Goal: Task Accomplishment & Management: Use online tool/utility

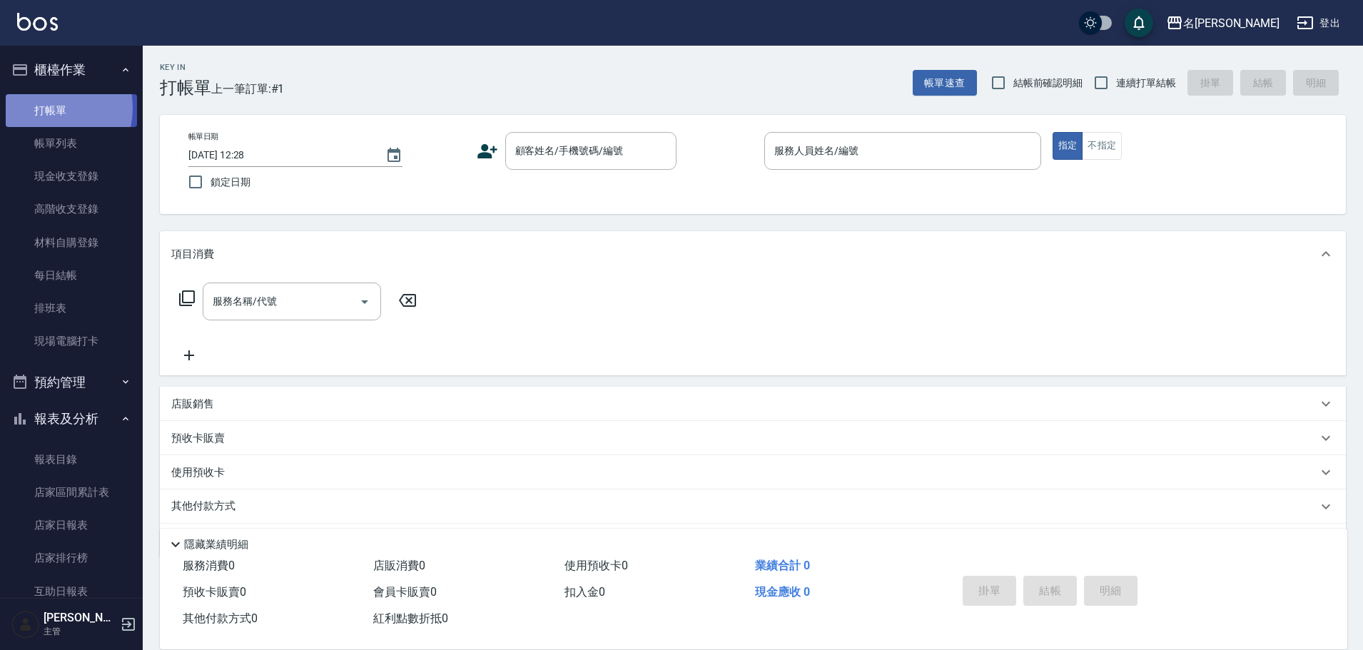
click at [42, 108] on link "打帳單" at bounding box center [71, 110] width 131 height 33
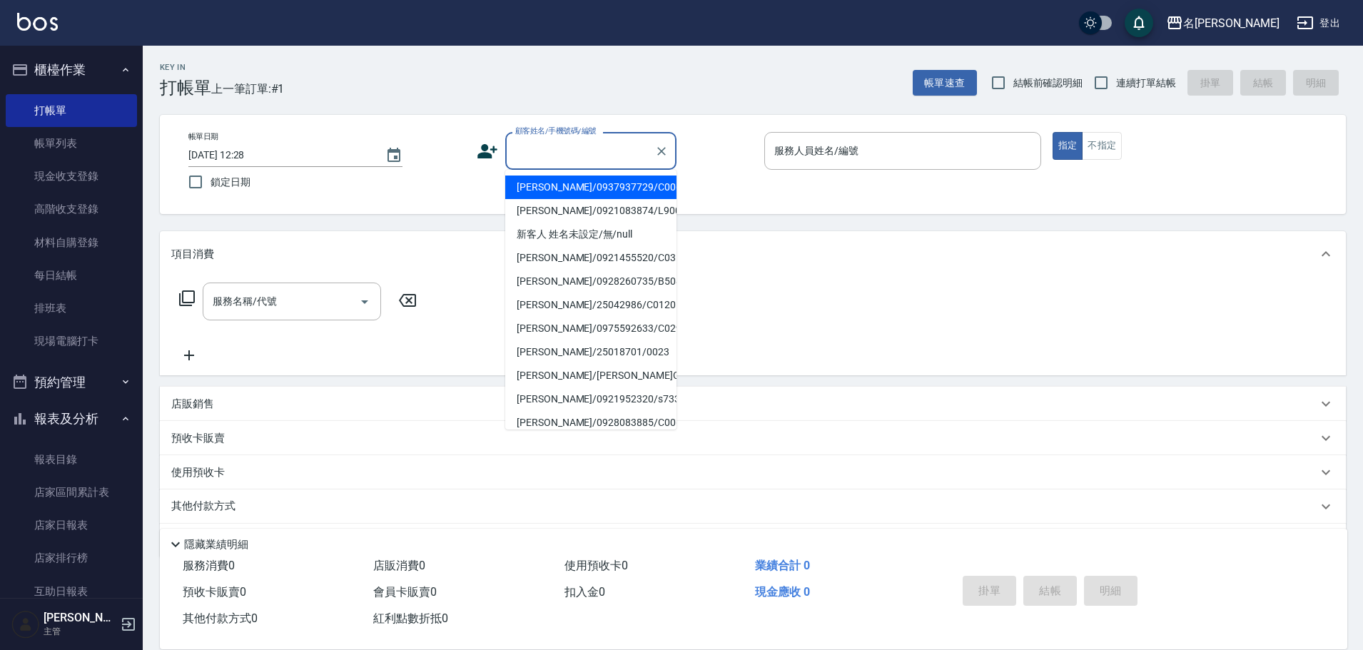
click at [534, 146] on input "顧客姓名/手機號碼/編號" at bounding box center [580, 150] width 137 height 25
click at [518, 158] on input "顧客姓名/手機號碼/編號" at bounding box center [580, 150] width 137 height 25
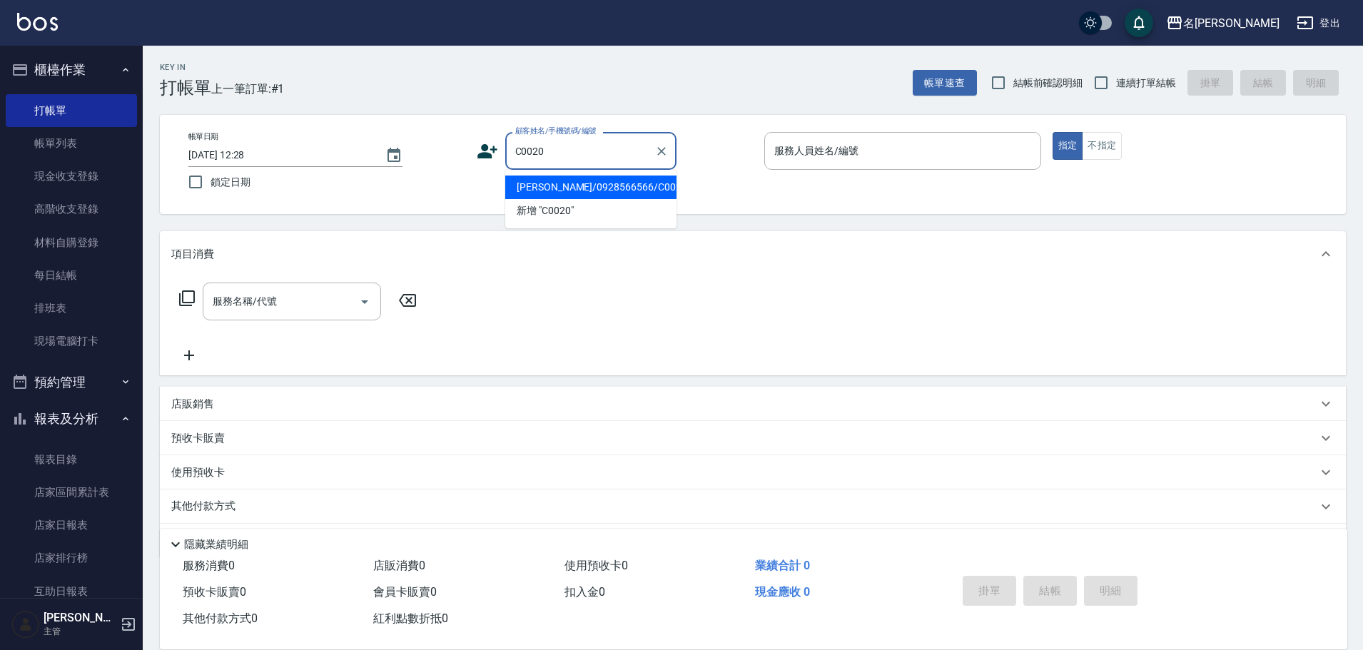
type input "[PERSON_NAME]/0928566566/C0020"
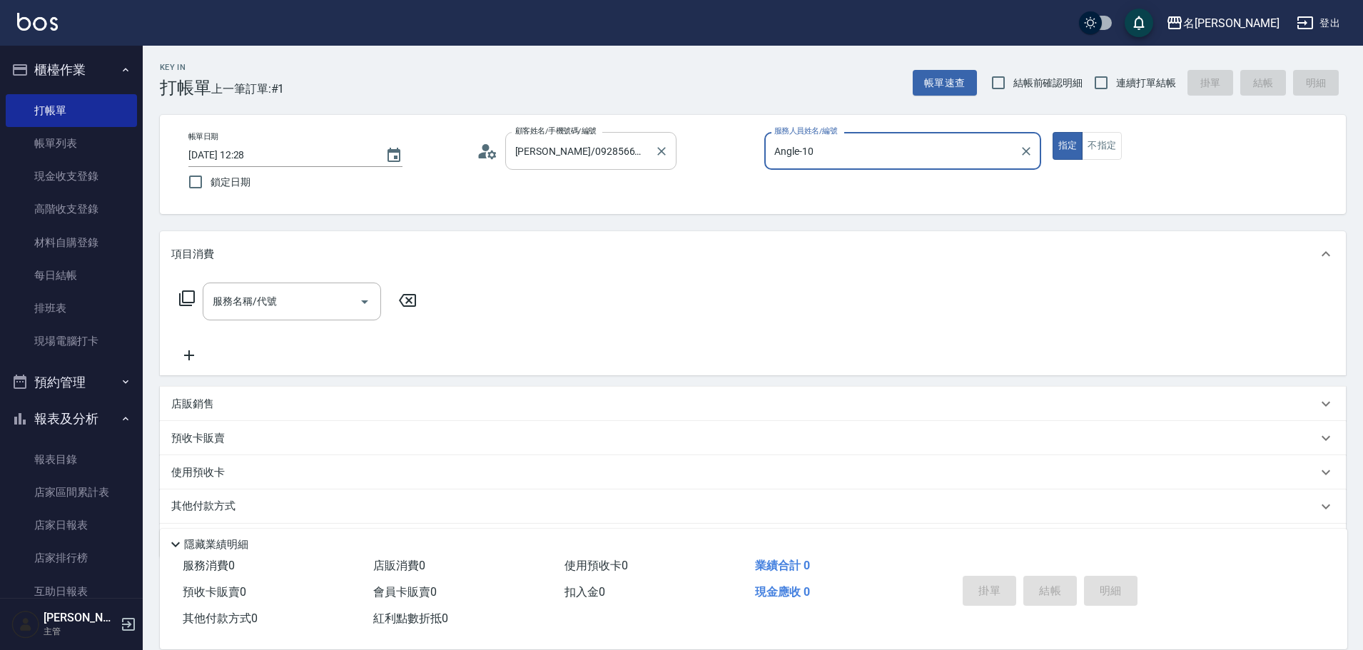
type input "Angle-10"
click at [186, 294] on icon at bounding box center [186, 298] width 17 height 17
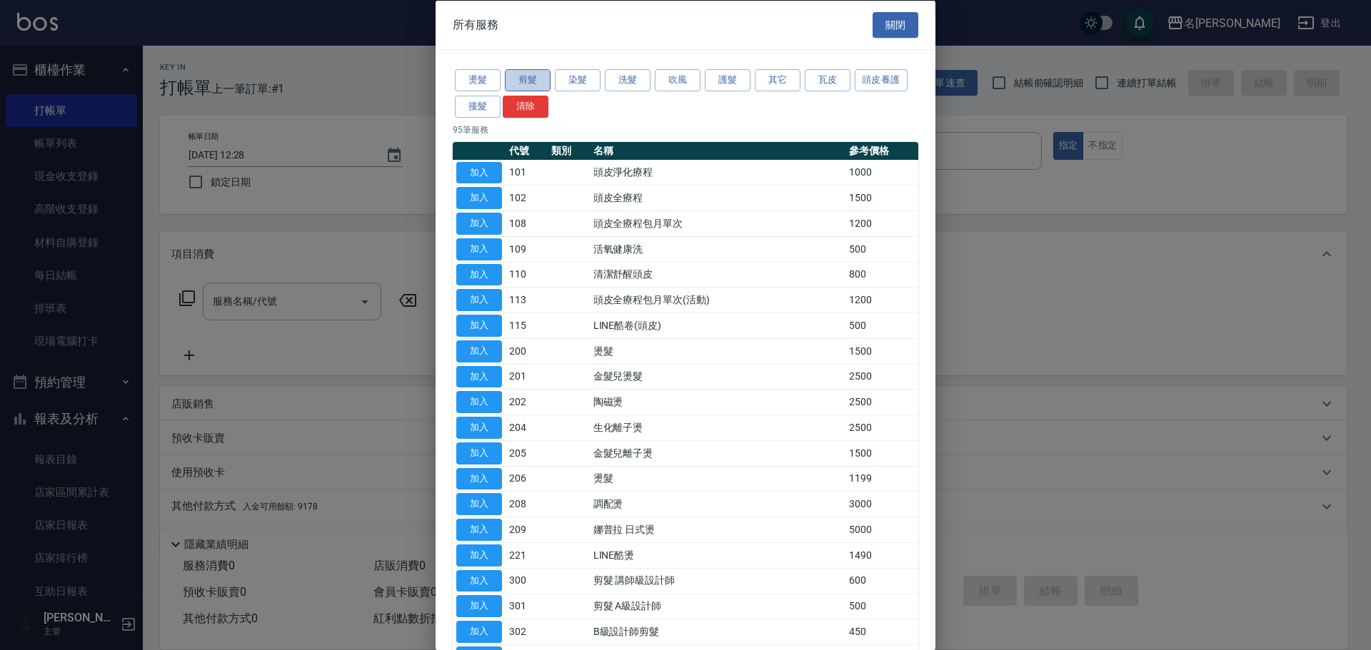
drag, startPoint x: 531, startPoint y: 75, endPoint x: 538, endPoint y: 77, distance: 7.5
click at [533, 75] on button "剪髮" at bounding box center [528, 80] width 46 height 22
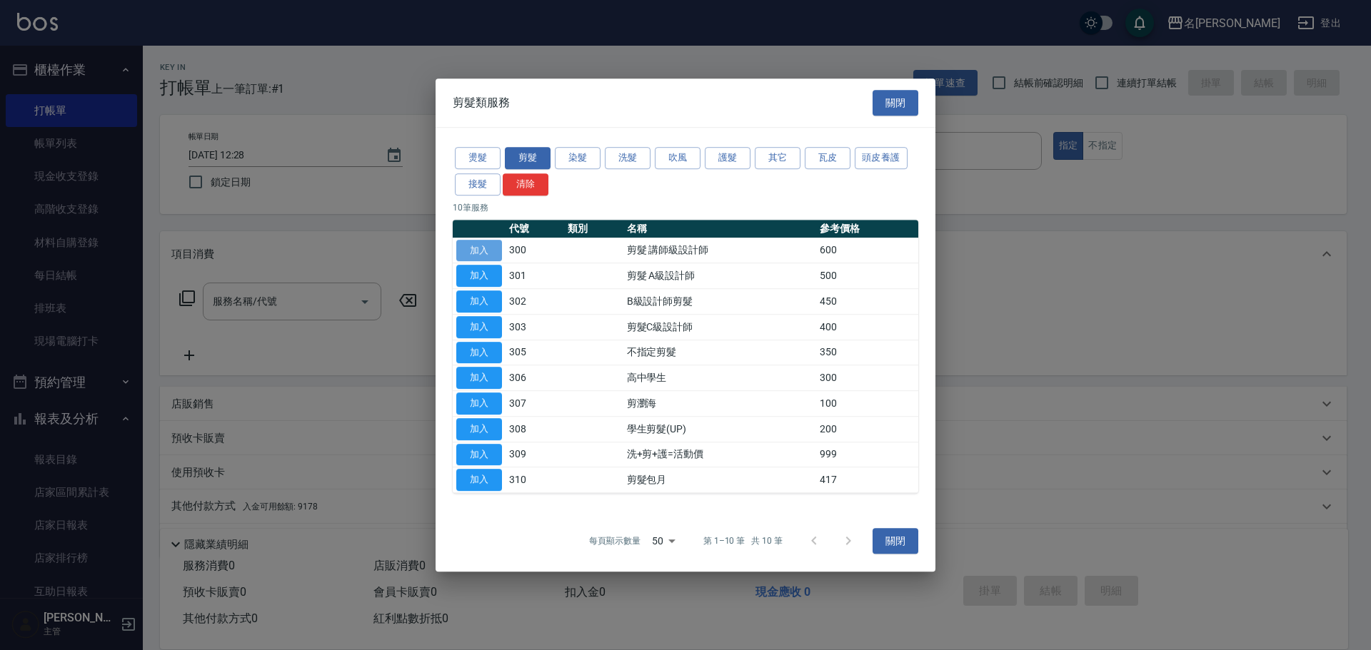
click at [477, 253] on button "加入" at bounding box center [479, 251] width 46 height 22
type input "剪髮 講師級設計師(300)"
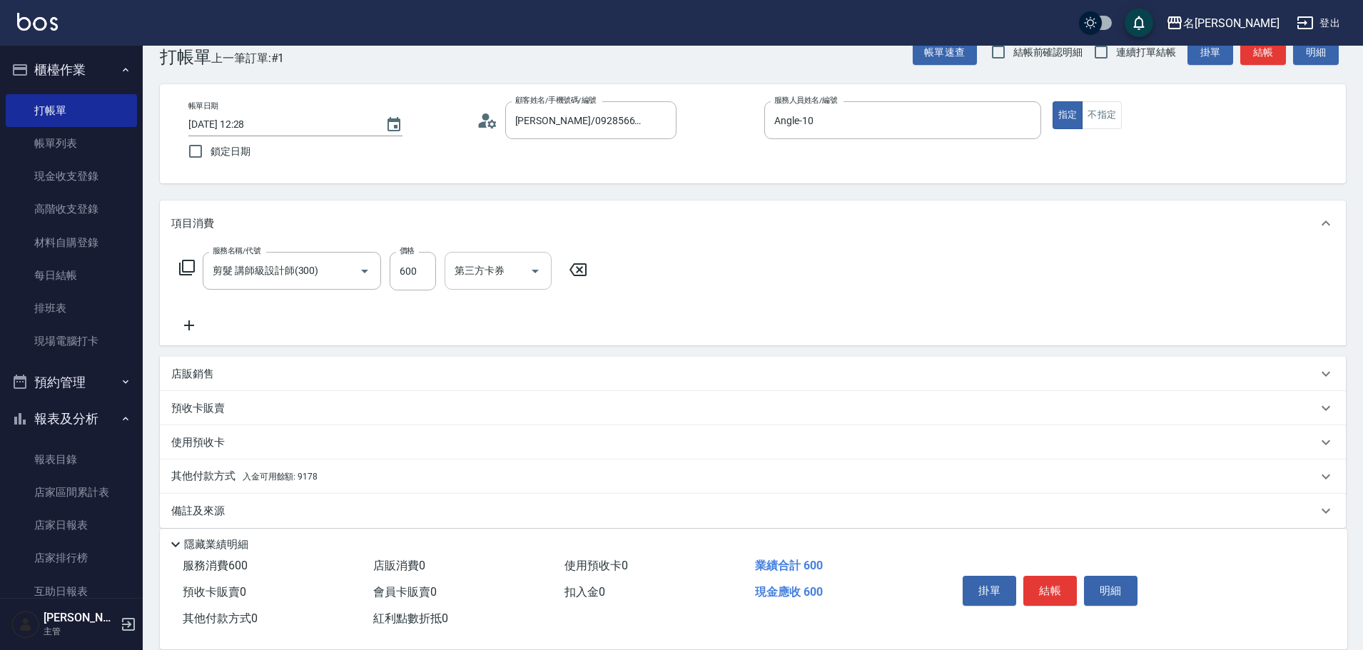
scroll to position [46, 0]
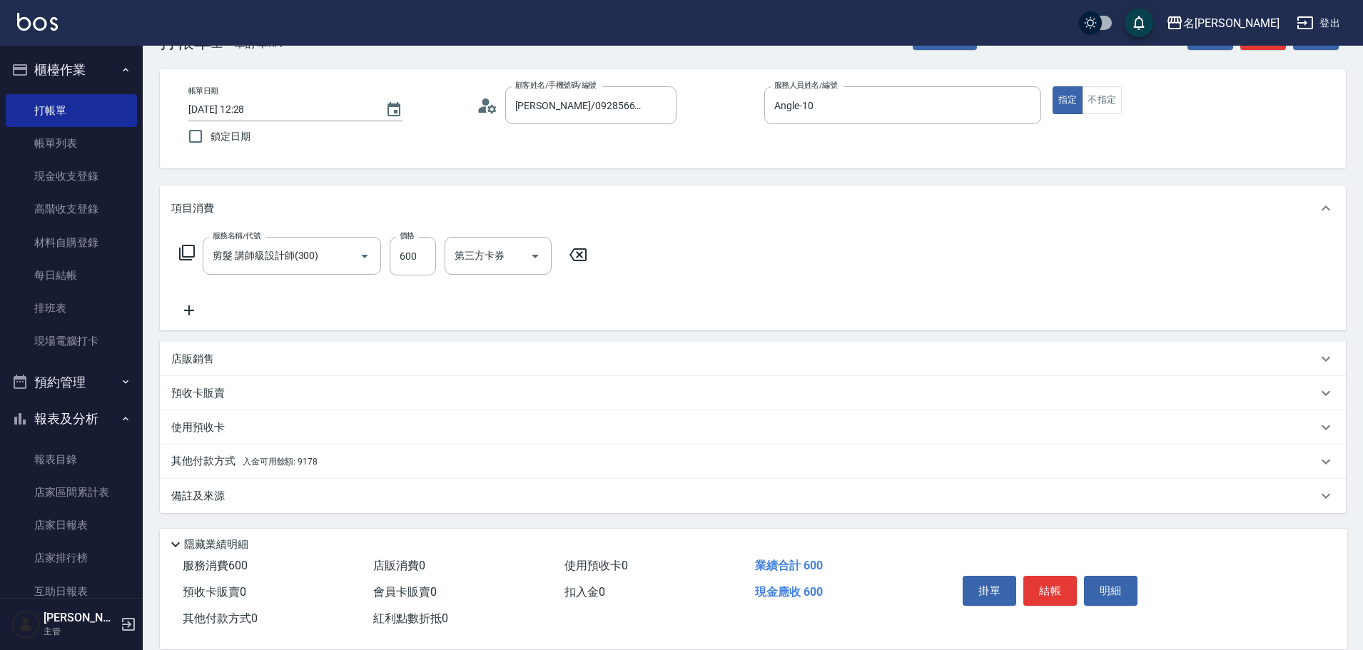
click at [193, 459] on p "其他付款方式 入金可用餘額: 9178" at bounding box center [244, 462] width 146 height 16
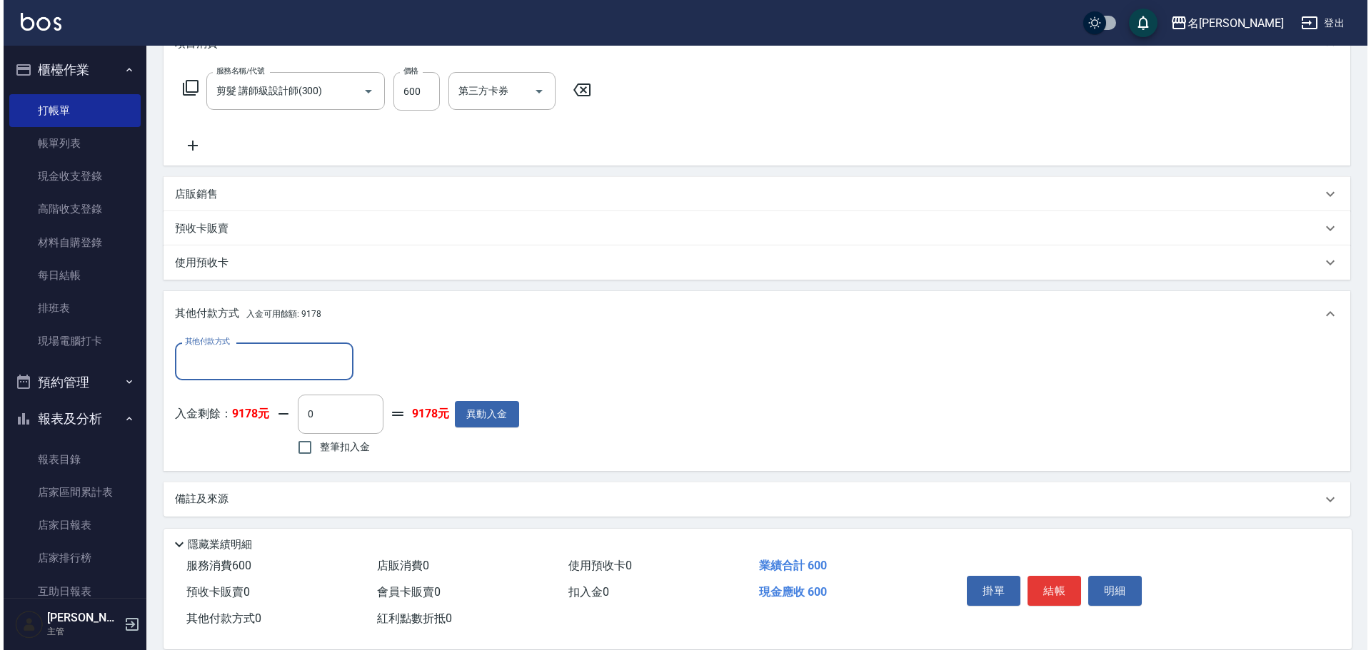
scroll to position [214, 0]
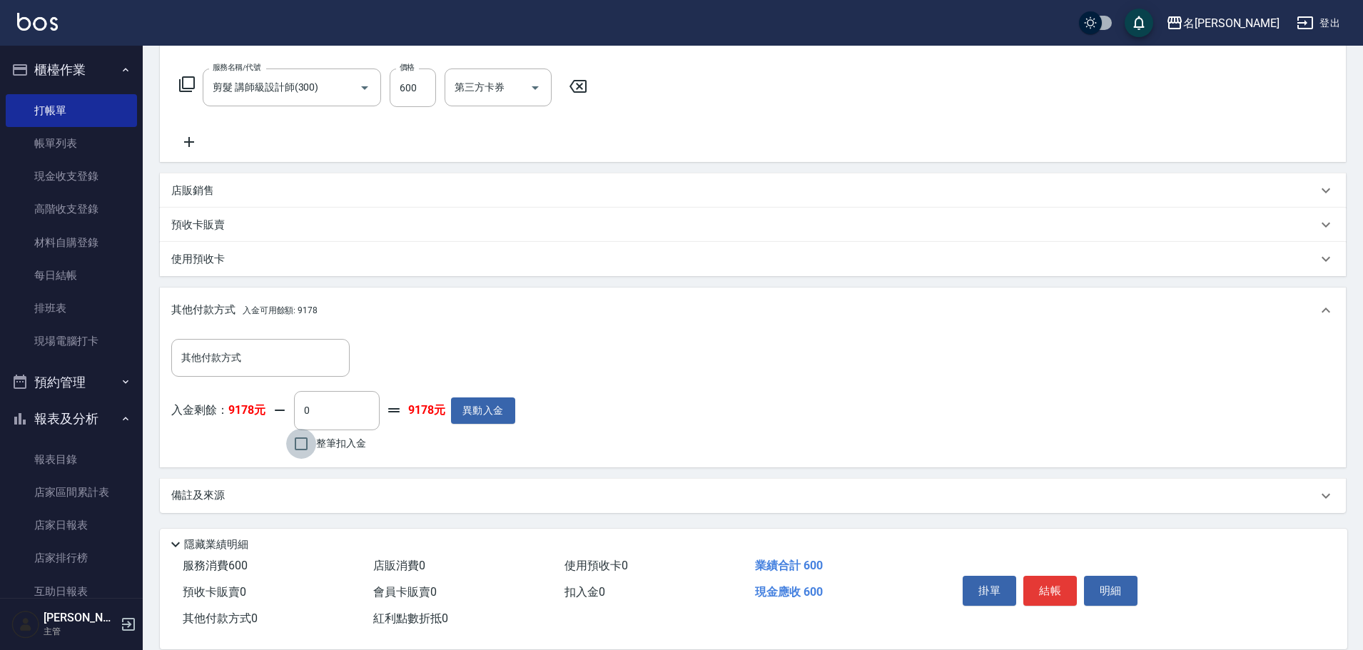
click at [306, 443] on input "整筆扣入金" at bounding box center [301, 444] width 30 height 30
checkbox input "true"
type input "600"
click at [1110, 584] on button "明細" at bounding box center [1111, 591] width 54 height 30
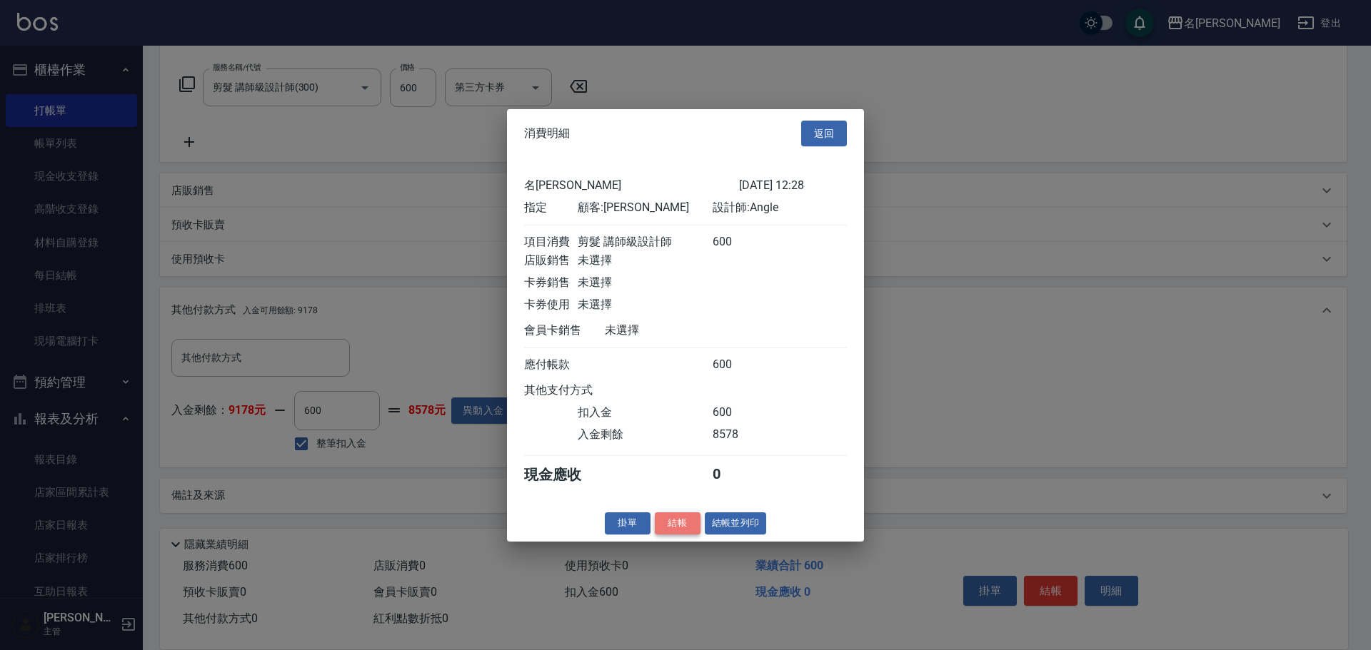
click at [674, 532] on button "結帳" at bounding box center [678, 524] width 46 height 22
